Goal: Information Seeking & Learning: Learn about a topic

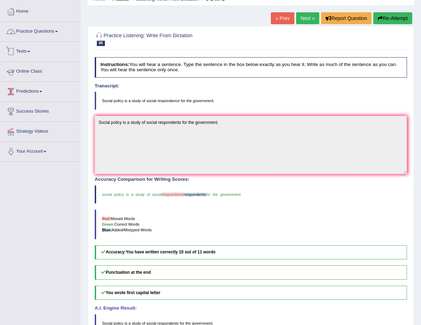
click at [37, 33] on link "Practice Questions" at bounding box center [40, 31] width 80 height 18
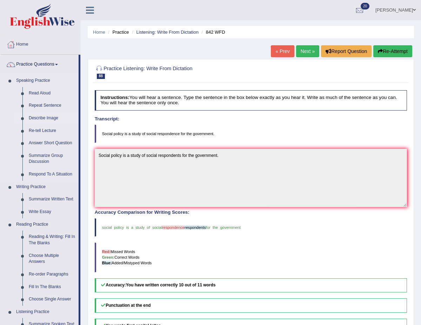
click at [39, 116] on link "Describe Image" at bounding box center [52, 118] width 53 height 13
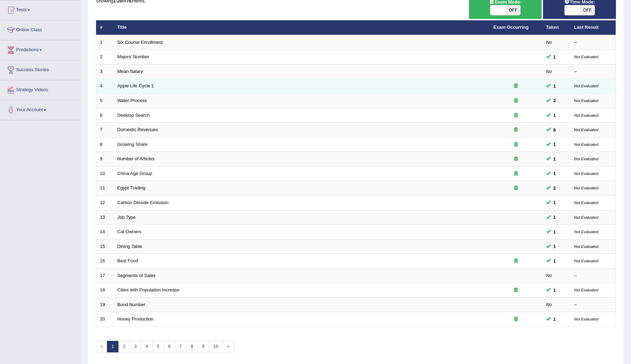
scroll to position [110, 0]
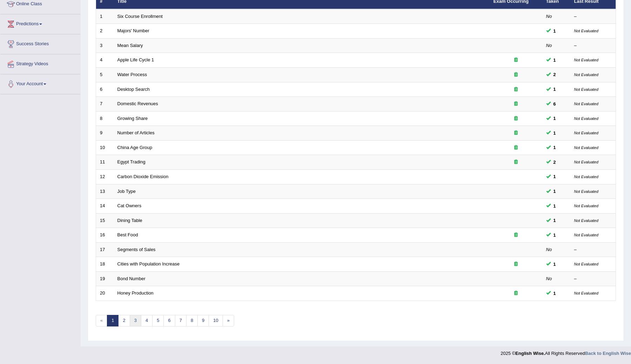
click at [135, 320] on link "3" at bounding box center [136, 321] width 12 height 12
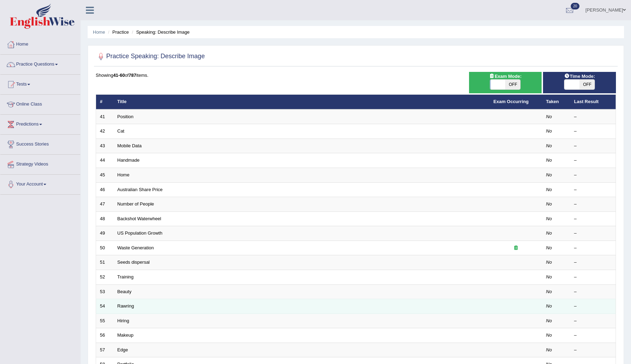
scroll to position [100, 0]
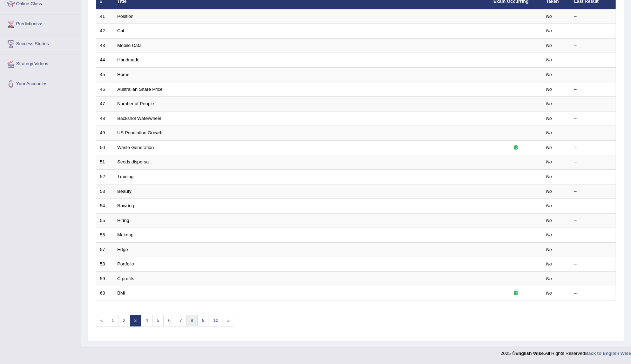
click at [190, 323] on link "8" at bounding box center [192, 321] width 12 height 12
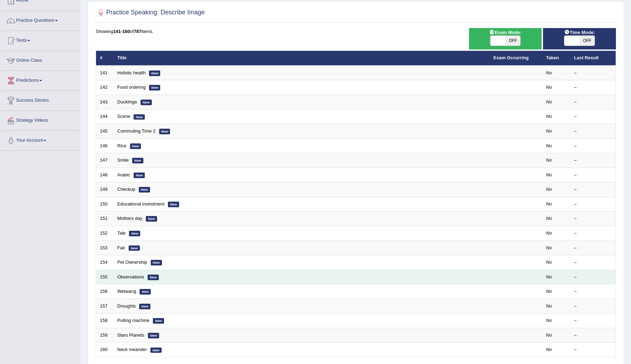
scroll to position [100, 0]
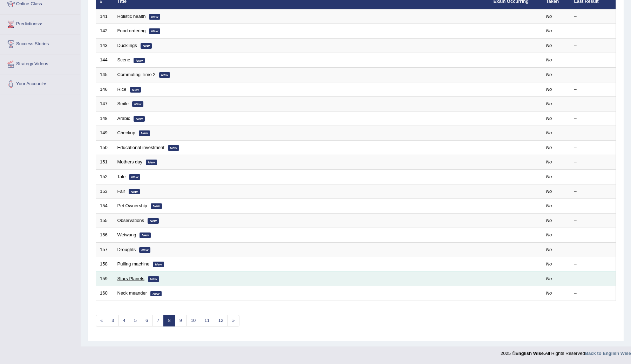
click at [140, 279] on link "Stars Planets" at bounding box center [130, 278] width 27 height 5
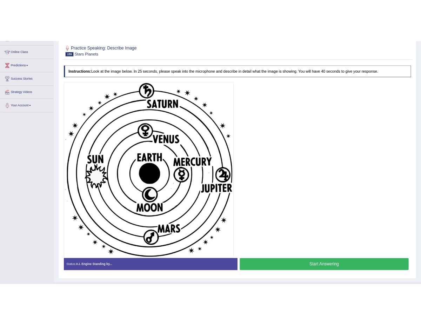
scroll to position [87, 0]
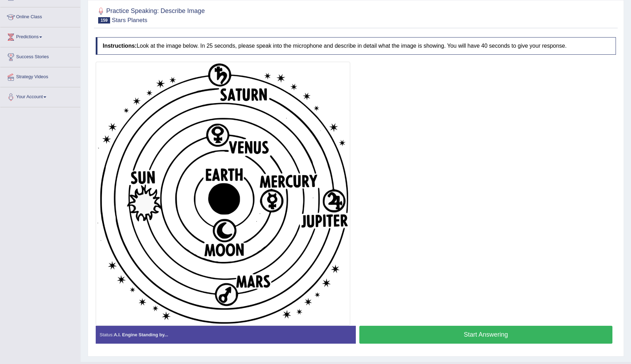
click at [391, 203] on div at bounding box center [356, 194] width 520 height 264
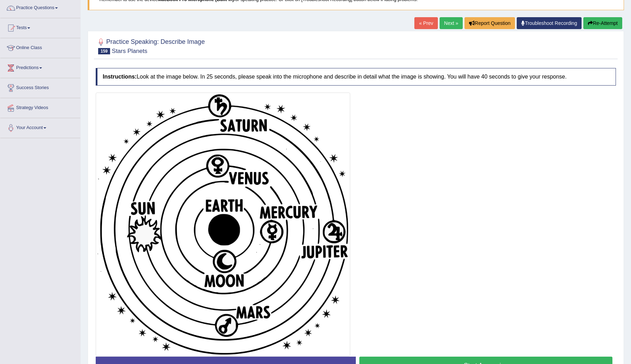
scroll to position [0, 0]
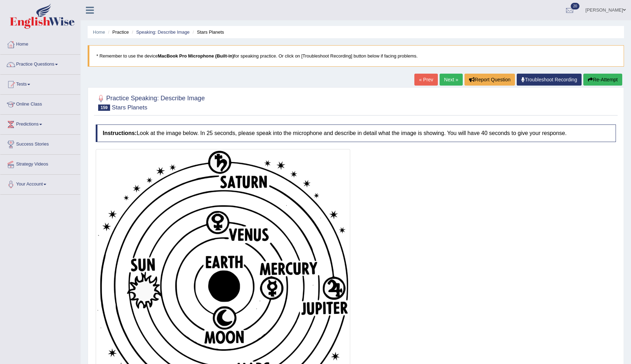
click at [447, 77] on link "Next »" at bounding box center [451, 80] width 23 height 12
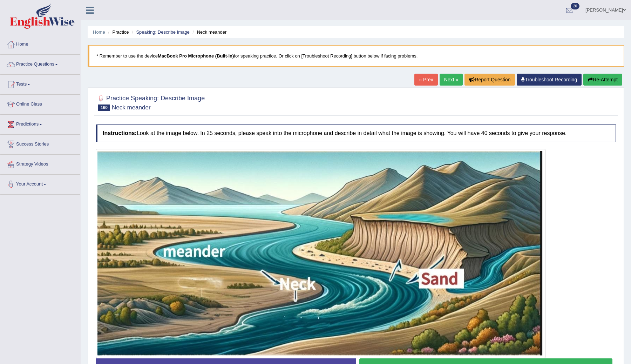
scroll to position [48, 0]
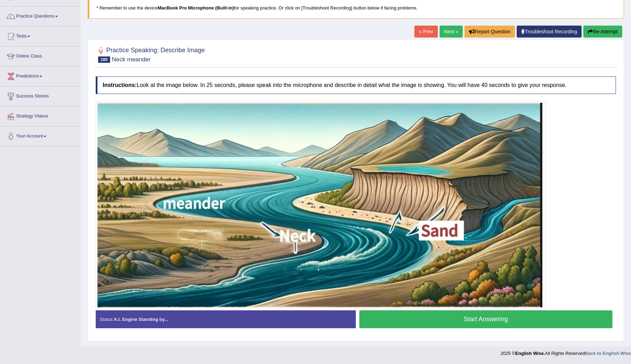
click at [446, 32] on link "Next »" at bounding box center [451, 32] width 23 height 12
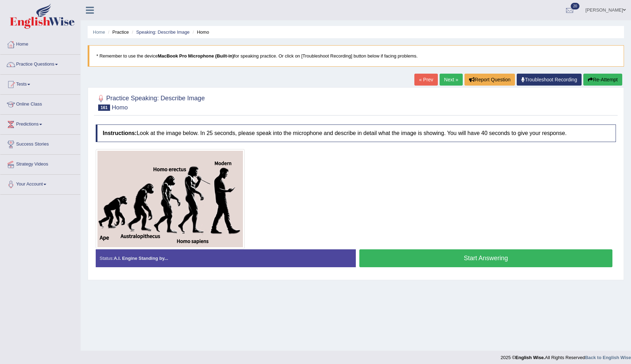
scroll to position [4, 0]
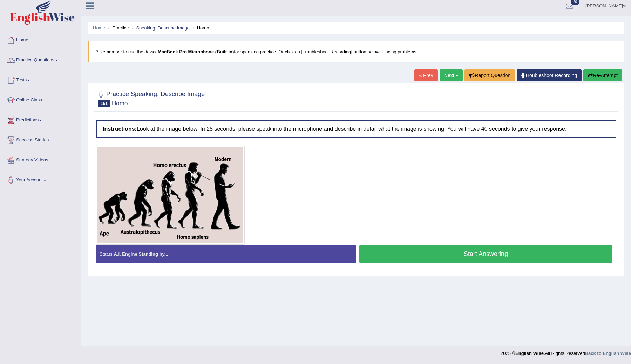
click at [445, 74] on link "Next »" at bounding box center [451, 75] width 23 height 12
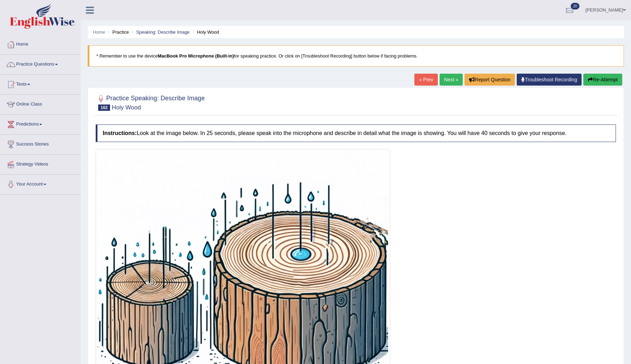
click at [447, 82] on link "Next »" at bounding box center [451, 80] width 23 height 12
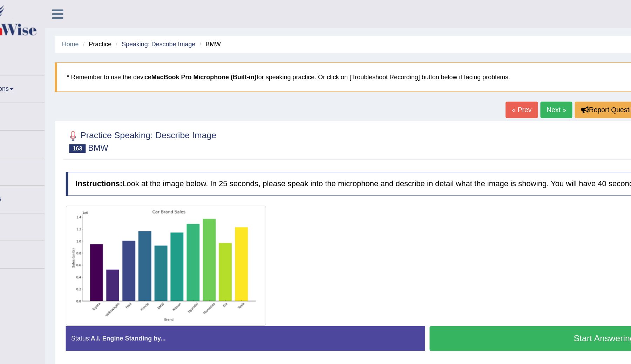
click at [446, 77] on link "Next »" at bounding box center [451, 80] width 23 height 12
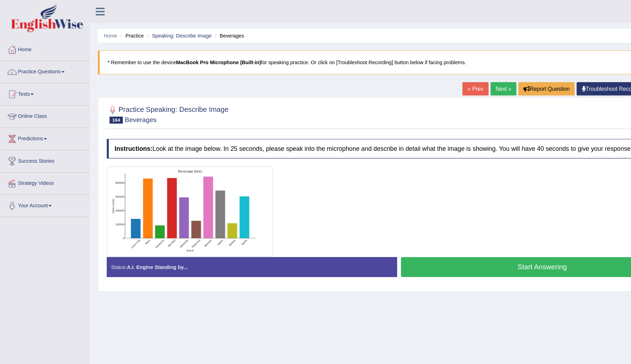
click at [447, 79] on link "Next »" at bounding box center [451, 80] width 23 height 12
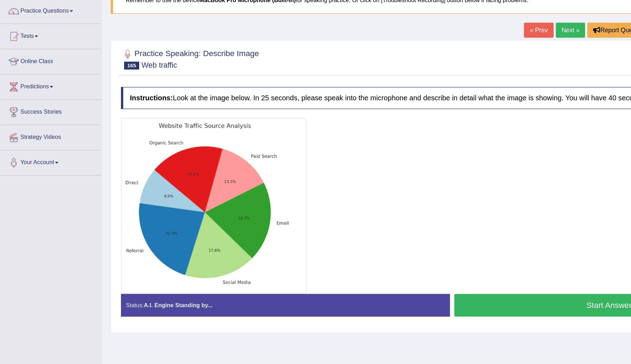
click at [447, 80] on link "Next »" at bounding box center [451, 80] width 23 height 12
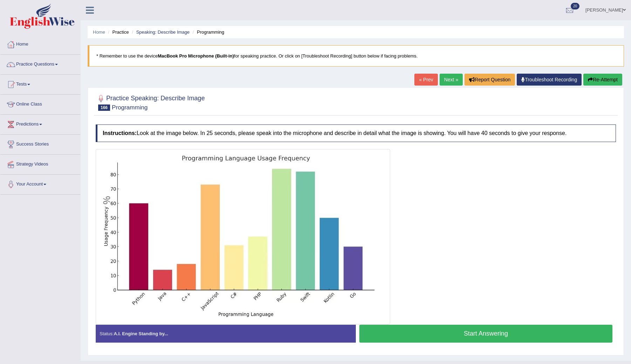
scroll to position [14, 0]
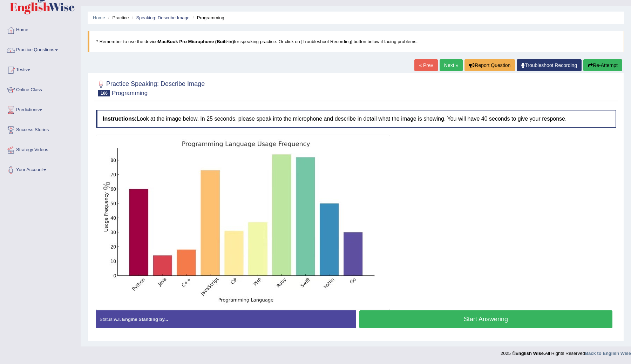
click at [445, 66] on link "Next »" at bounding box center [451, 65] width 23 height 12
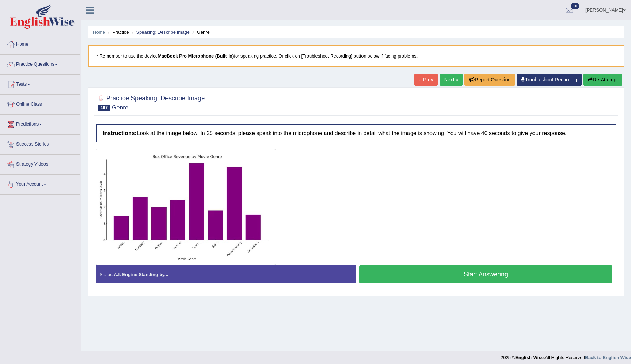
click at [375, 274] on button "Start Answering" at bounding box center [485, 274] width 253 height 18
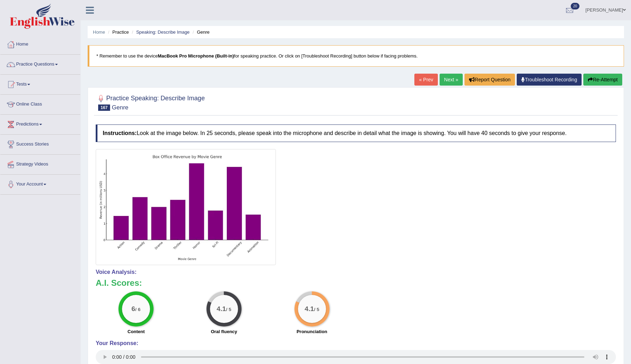
click at [444, 79] on link "Next »" at bounding box center [451, 80] width 23 height 12
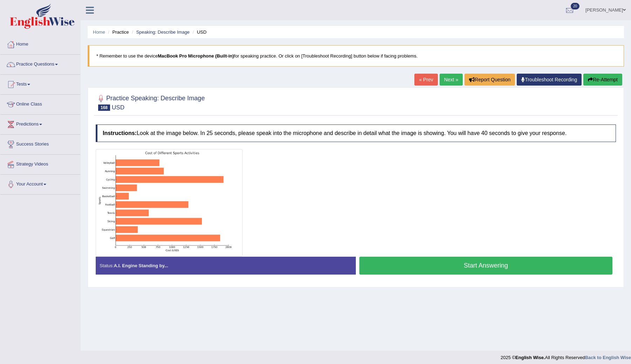
click at [443, 79] on link "Next »" at bounding box center [451, 80] width 23 height 12
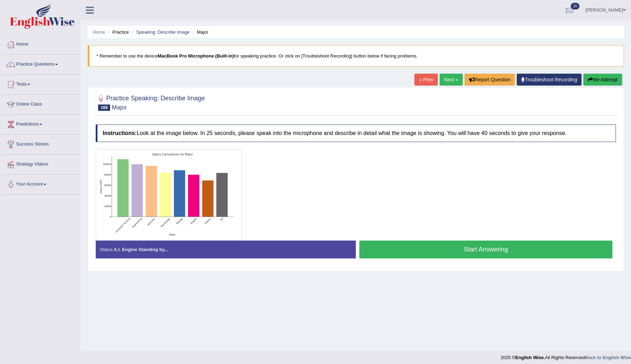
scroll to position [4, 0]
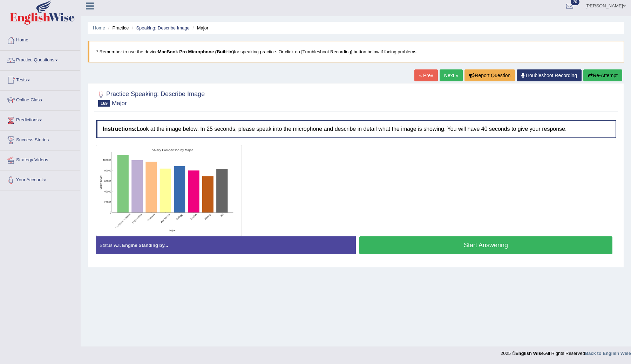
click at [393, 243] on button "Start Answering" at bounding box center [485, 245] width 253 height 18
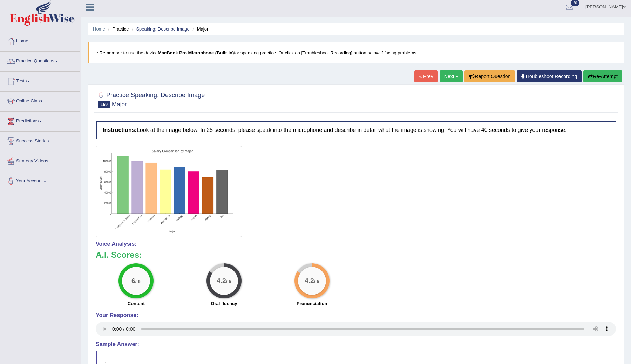
scroll to position [0, 0]
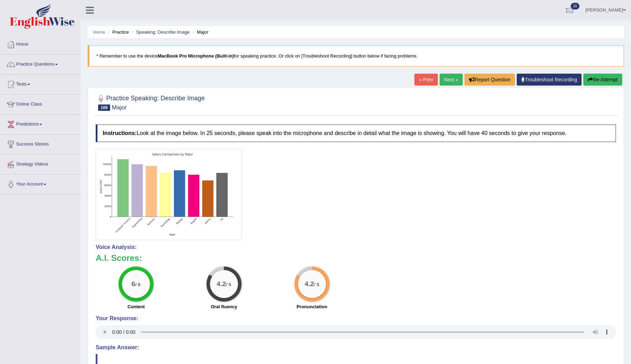
click at [440, 82] on link "Next »" at bounding box center [451, 80] width 23 height 12
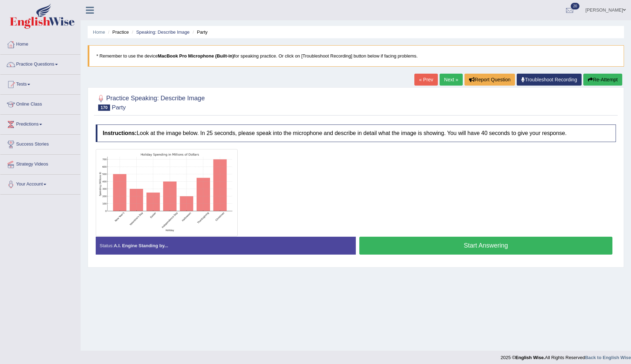
click at [440, 82] on link "Next »" at bounding box center [451, 80] width 23 height 12
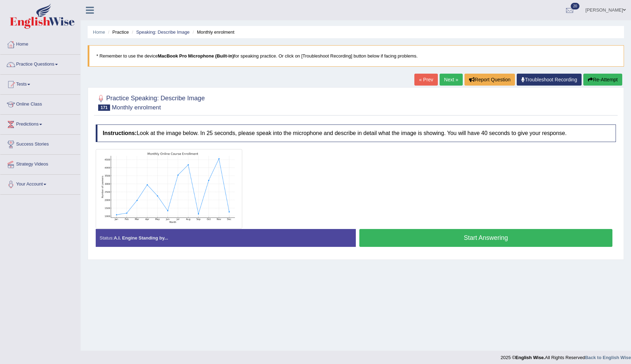
click at [440, 82] on link "Next »" at bounding box center [451, 80] width 23 height 12
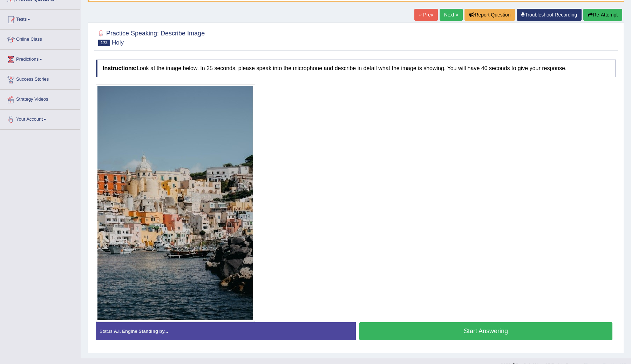
scroll to position [77, 0]
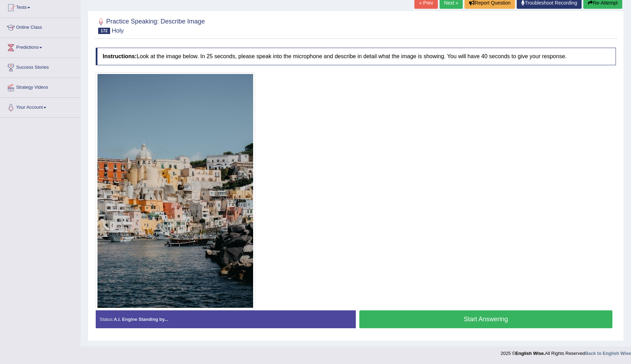
click at [446, 2] on link "Next »" at bounding box center [451, 3] width 23 height 12
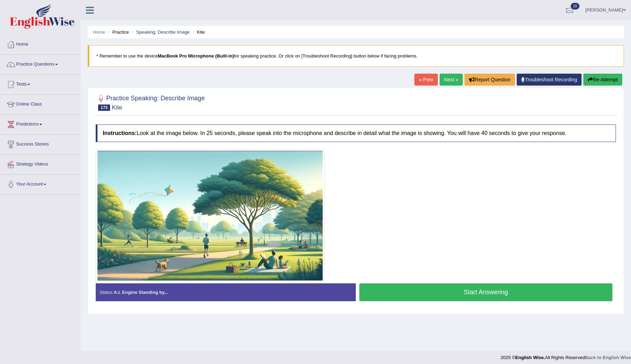
scroll to position [4, 0]
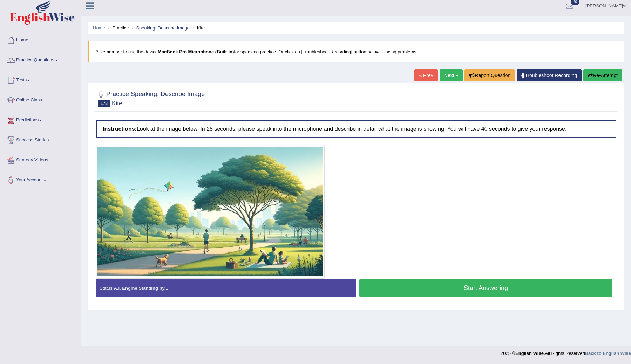
click at [449, 71] on link "Next »" at bounding box center [451, 75] width 23 height 12
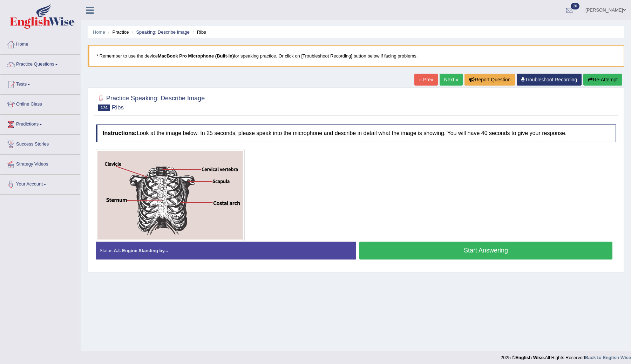
scroll to position [4, 0]
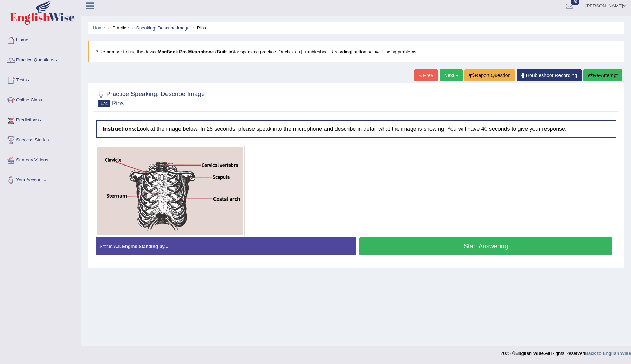
click at [449, 77] on link "Next »" at bounding box center [451, 75] width 23 height 12
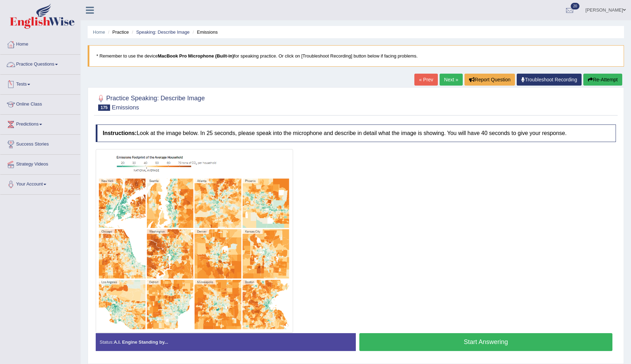
click at [49, 64] on link "Practice Questions" at bounding box center [40, 64] width 80 height 18
